Goal: Transaction & Acquisition: Purchase product/service

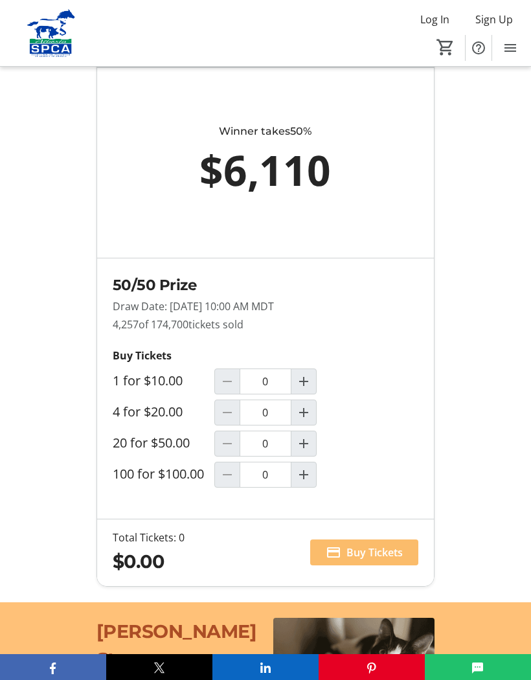
scroll to position [1038, 0]
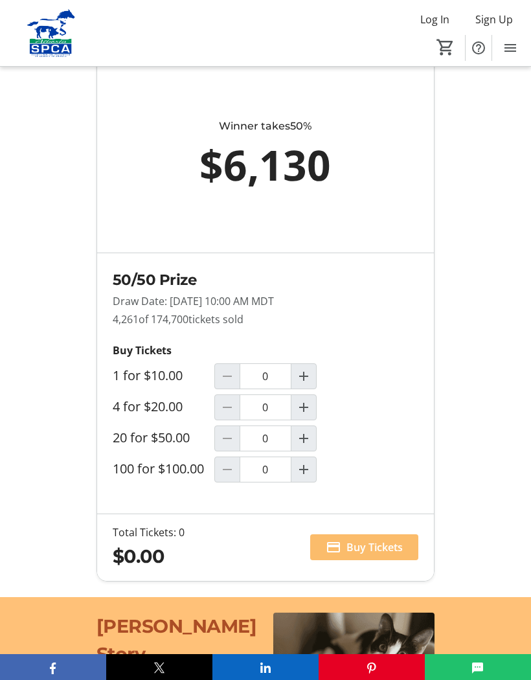
click at [308, 415] on mat-icon "Increment by one" at bounding box center [304, 408] width 16 height 16
type input "1"
click at [382, 555] on span "Buy Tickets" at bounding box center [375, 548] width 56 height 16
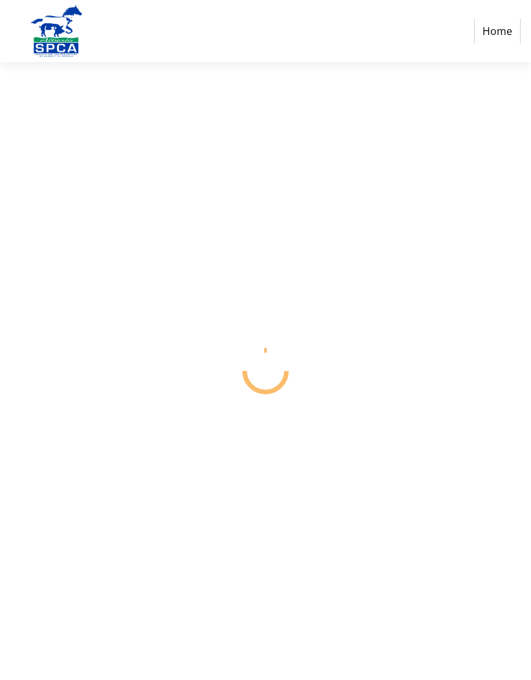
select select "CA"
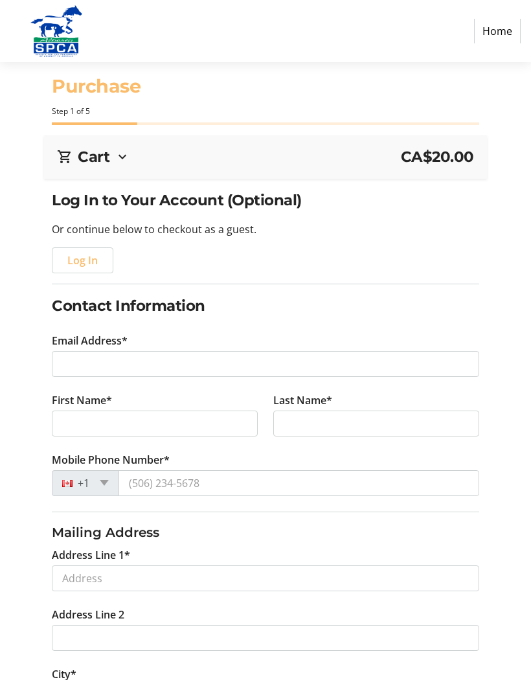
click at [93, 261] on span "Log In" at bounding box center [82, 261] width 30 height 16
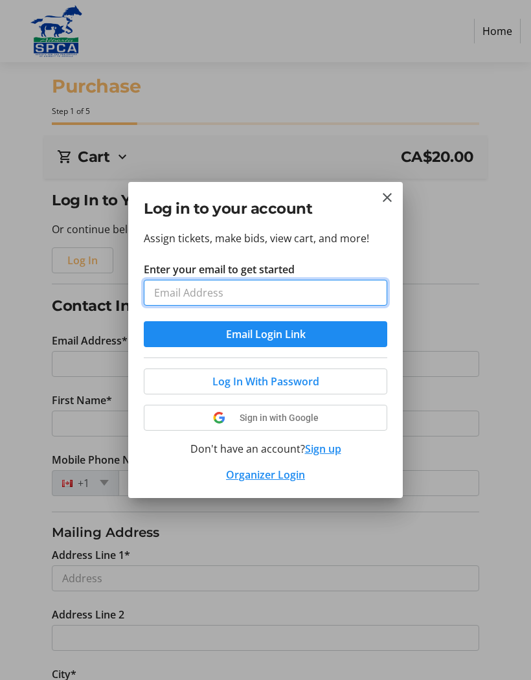
click at [245, 295] on input "Enter your email to get started" at bounding box center [266, 293] width 244 height 26
type input "[EMAIL_ADDRESS][DOMAIN_NAME]"
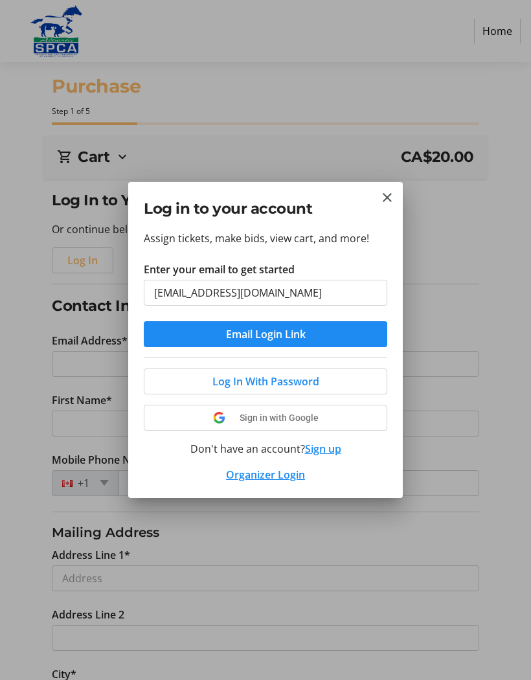
click at [305, 383] on span "Log In With Password" at bounding box center [266, 382] width 107 height 16
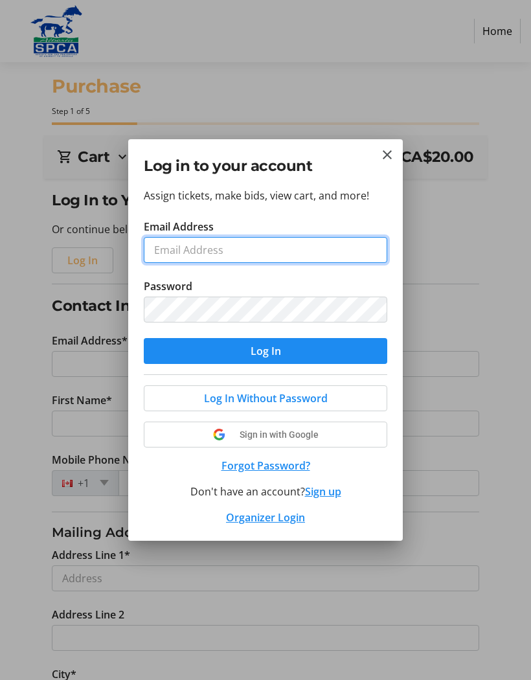
click at [295, 258] on input "Email Address" at bounding box center [266, 250] width 244 height 26
type input "[EMAIL_ADDRESS][DOMAIN_NAME]"
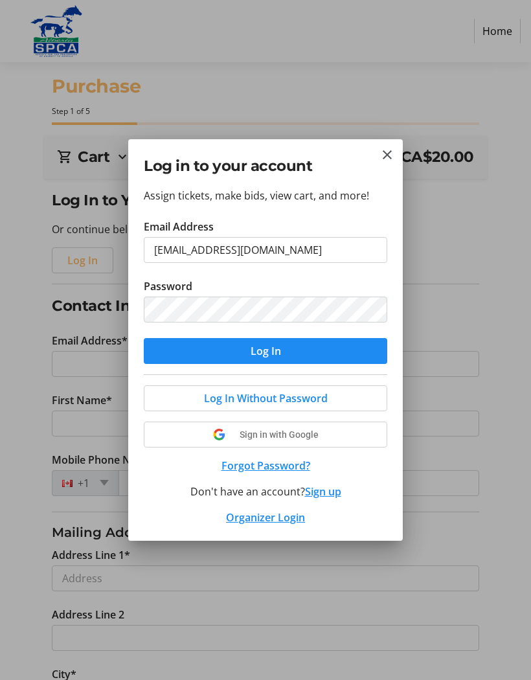
click at [395, 156] on button "Close" at bounding box center [388, 155] width 16 height 16
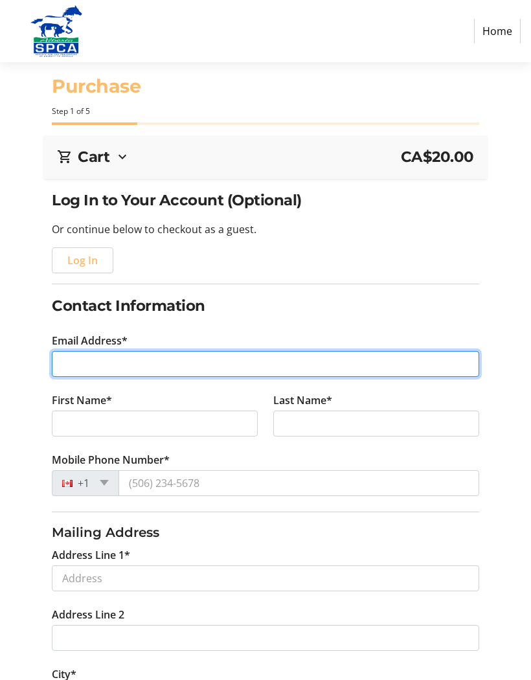
click at [181, 369] on input "Email Address*" at bounding box center [265, 364] width 427 height 26
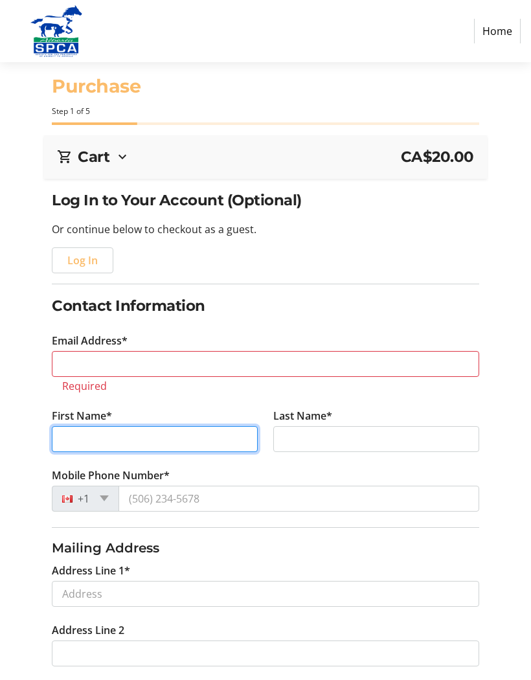
type input "[PERSON_NAME]"
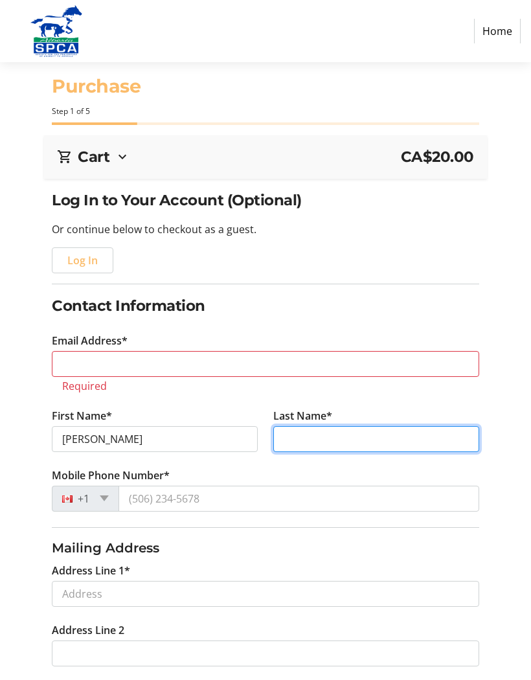
type input "[PERSON_NAME]"
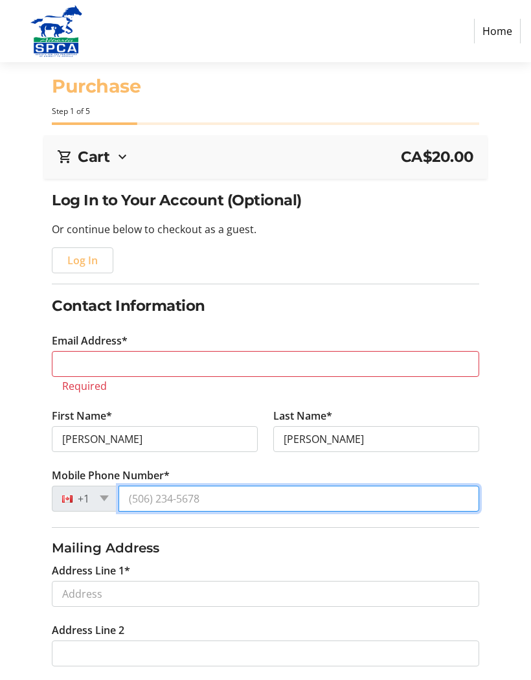
type input "[PHONE_NUMBER]"
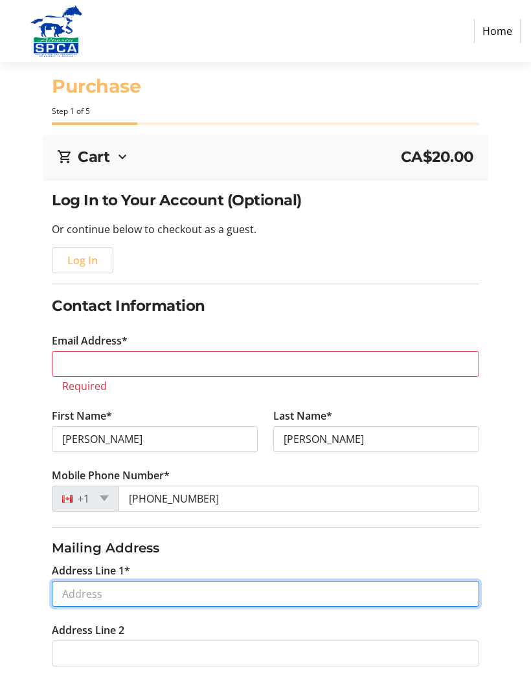
type input "[STREET_ADDRESS][PERSON_NAME]"
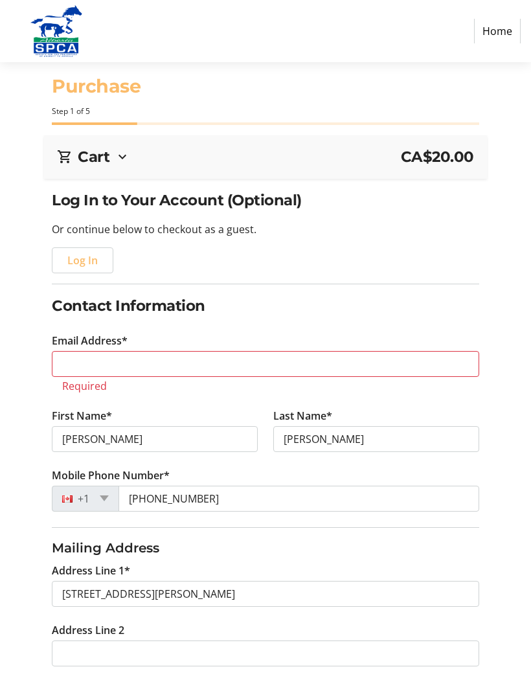
type input "[GEOGRAPHIC_DATA]"
select select "AB"
type input "T2Y 2Y9"
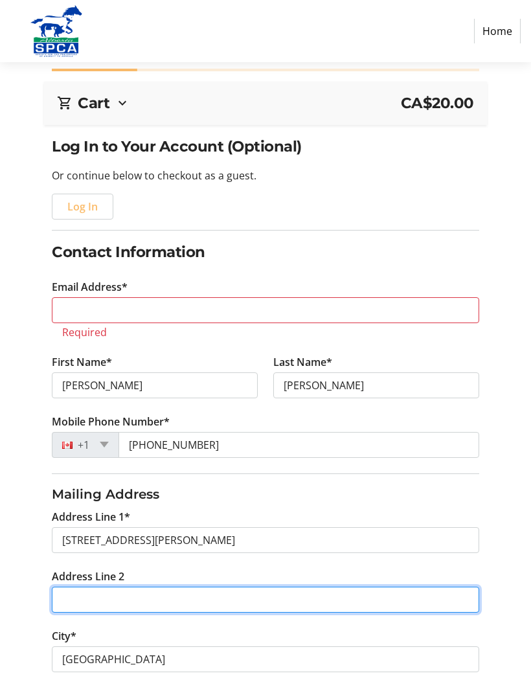
scroll to position [54, 0]
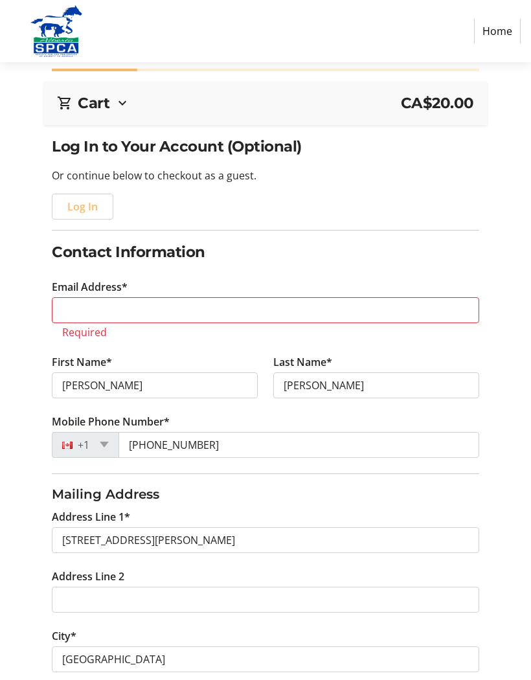
click at [381, 498] on h3 "Mailing Address" at bounding box center [265, 494] width 427 height 19
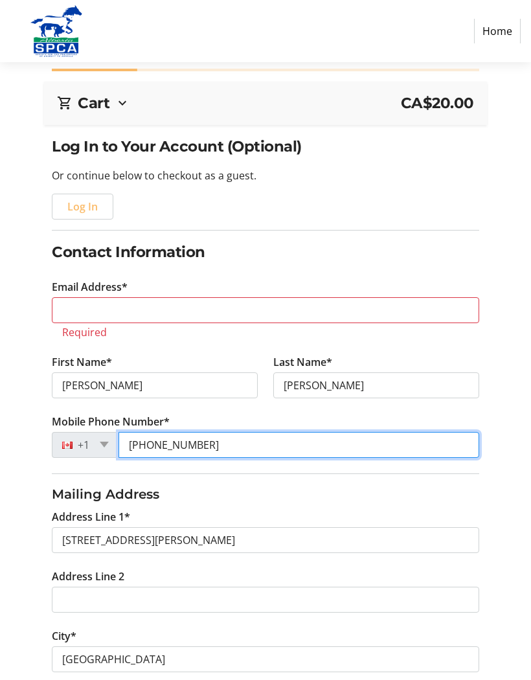
click at [269, 442] on input "[PHONE_NUMBER]" at bounding box center [299, 445] width 360 height 26
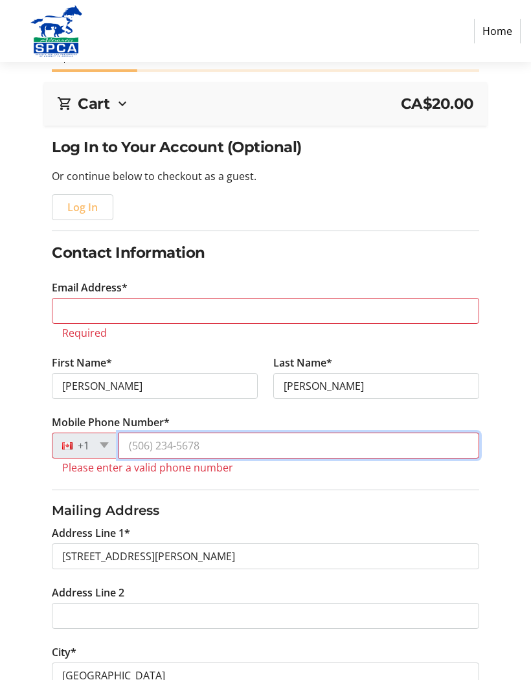
type input "[PHONE_NUMBER]"
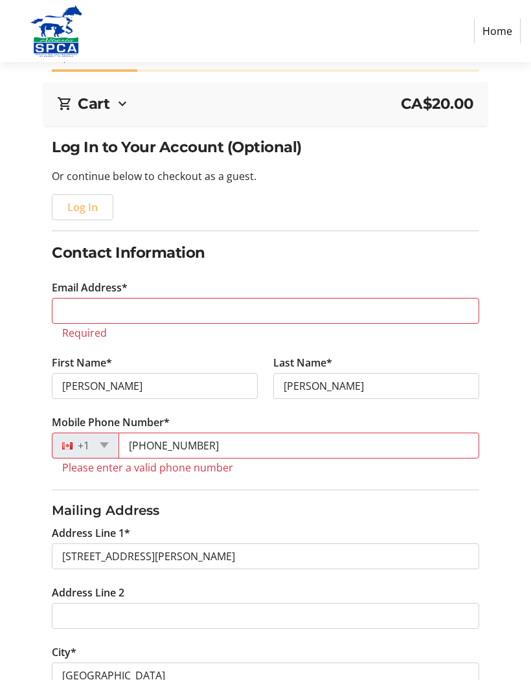
scroll to position [54, 0]
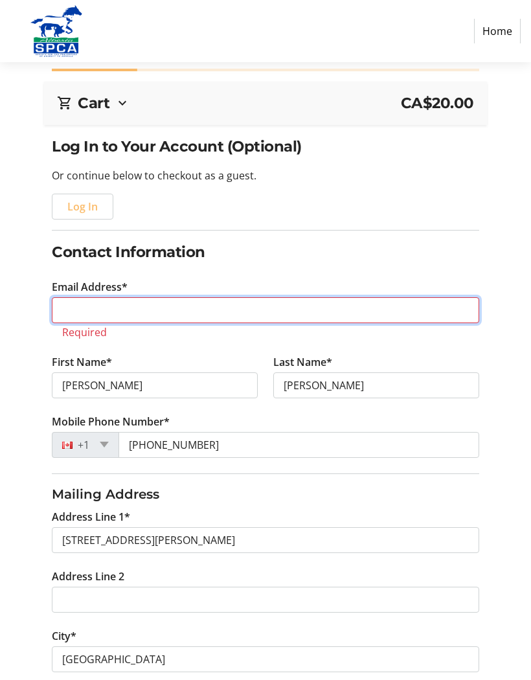
click at [252, 315] on input "Email Address*" at bounding box center [265, 310] width 427 height 26
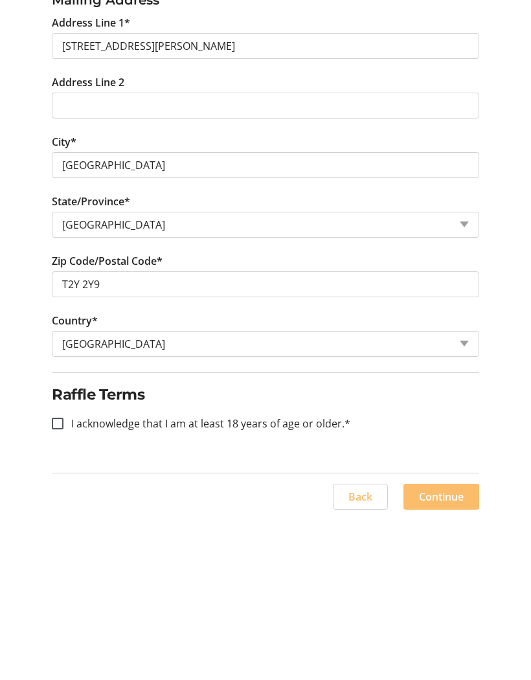
scroll to position [371, 0]
type input "[EMAIL_ADDRESS][DOMAIN_NAME]"
click at [62, 579] on input "I acknowledge that I am at least 18 years of age or older.*" at bounding box center [58, 585] width 12 height 12
checkbox input "true"
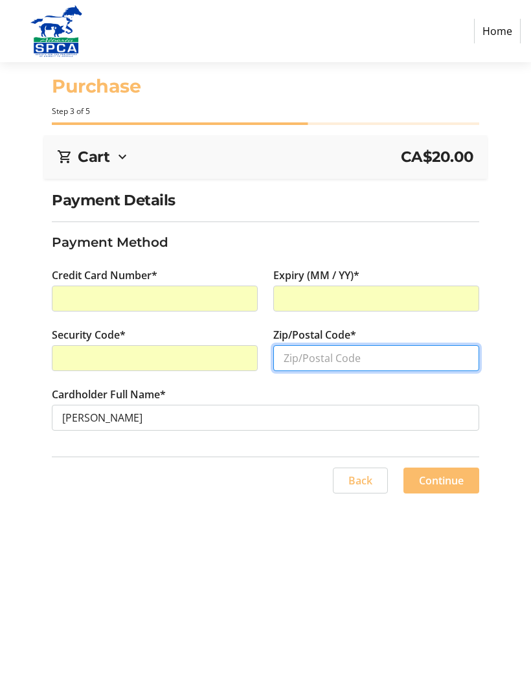
click at [347, 358] on input "Zip/Postal Code*" at bounding box center [376, 358] width 206 height 26
type input "T2Y 2Y9"
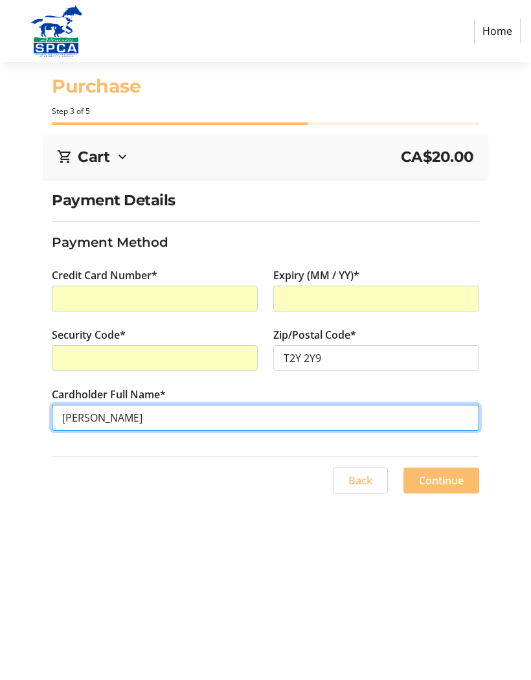
click at [91, 422] on input "[PERSON_NAME]" at bounding box center [265, 418] width 427 height 26
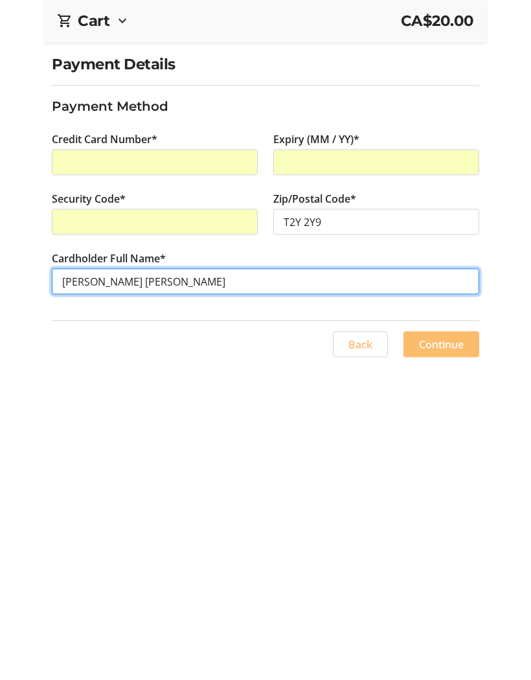
type input "[PERSON_NAME] [PERSON_NAME]"
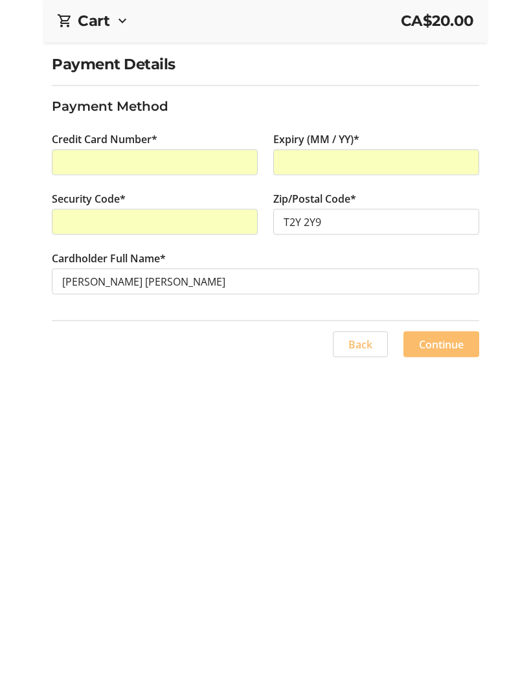
click at [454, 473] on span "Continue" at bounding box center [441, 481] width 45 height 16
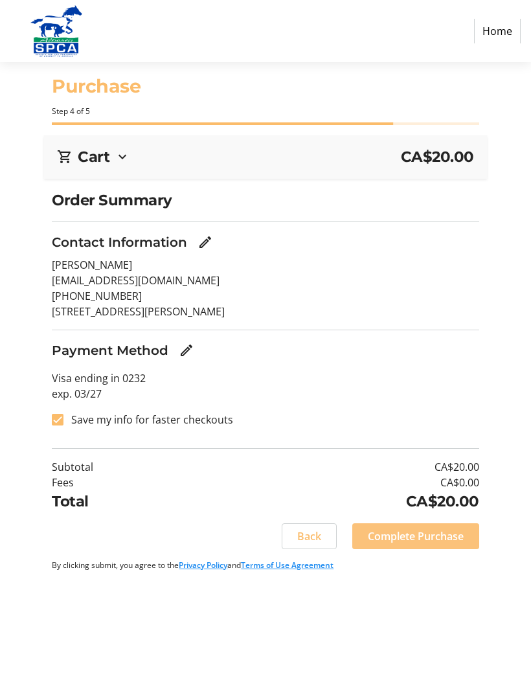
click at [436, 521] on span at bounding box center [416, 536] width 127 height 31
